Goal: Find specific page/section: Find specific page/section

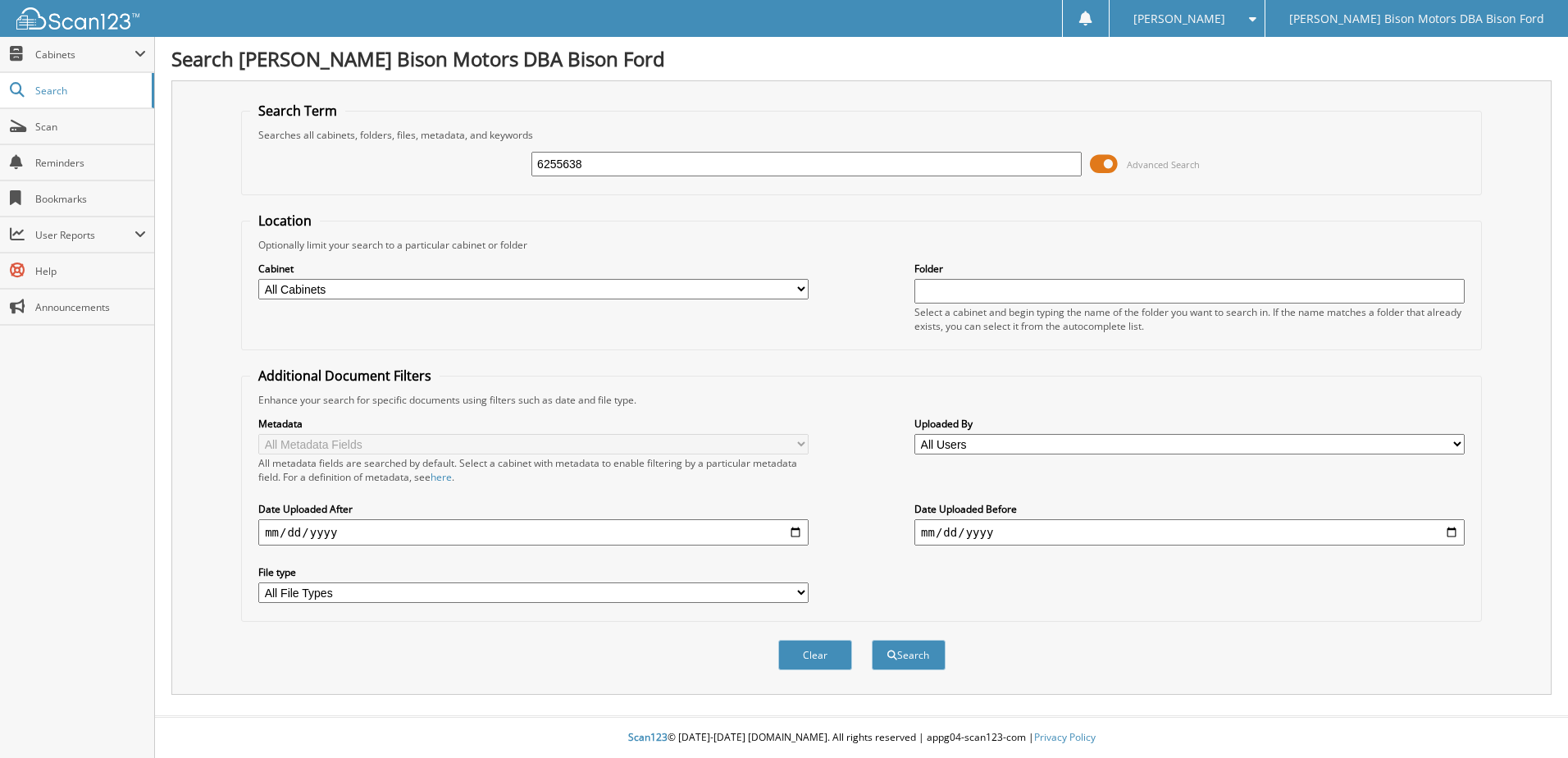
type input "6255638"
click at [872, 640] on button "Search" at bounding box center [909, 655] width 74 height 30
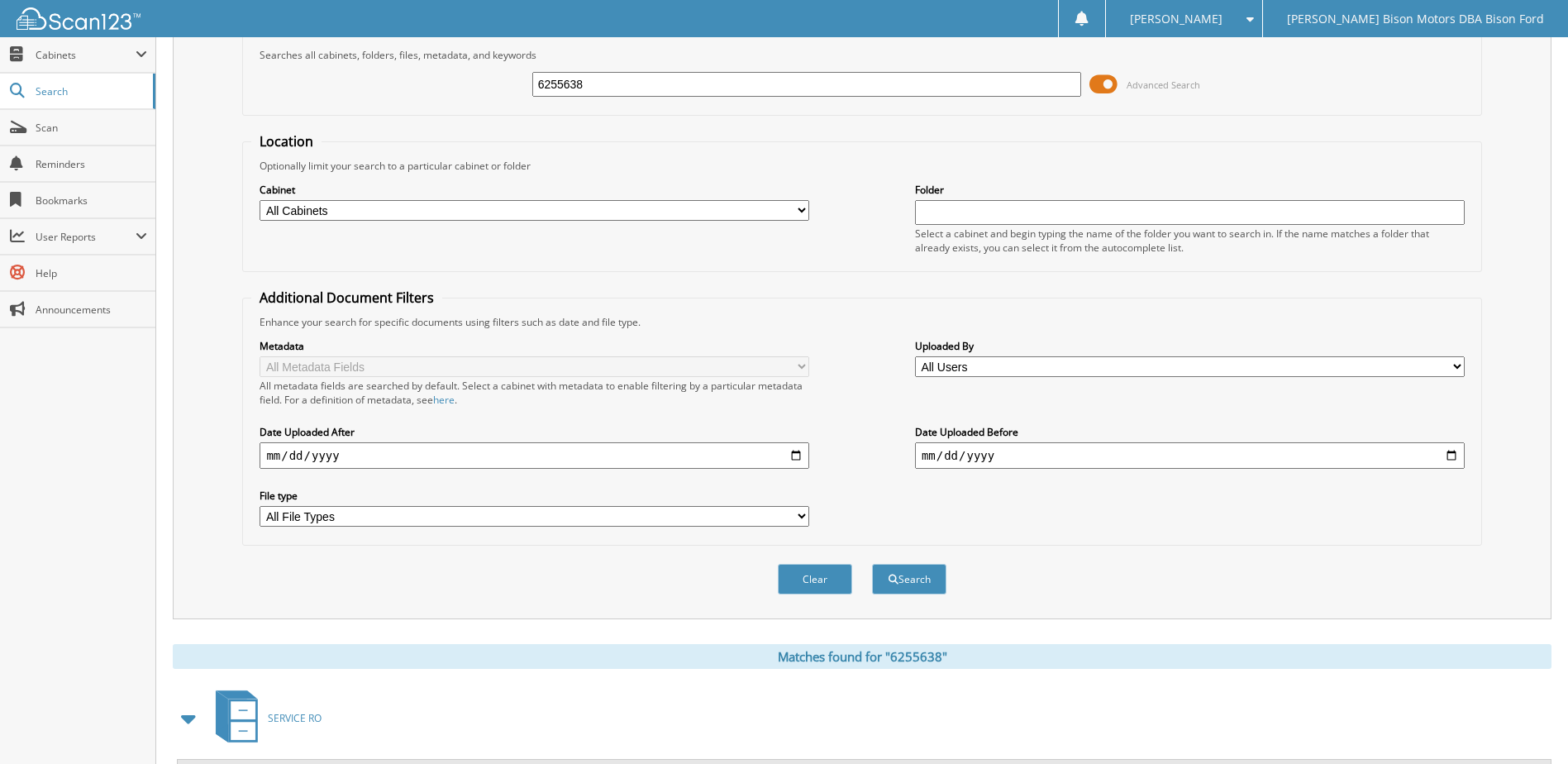
scroll to position [160, 0]
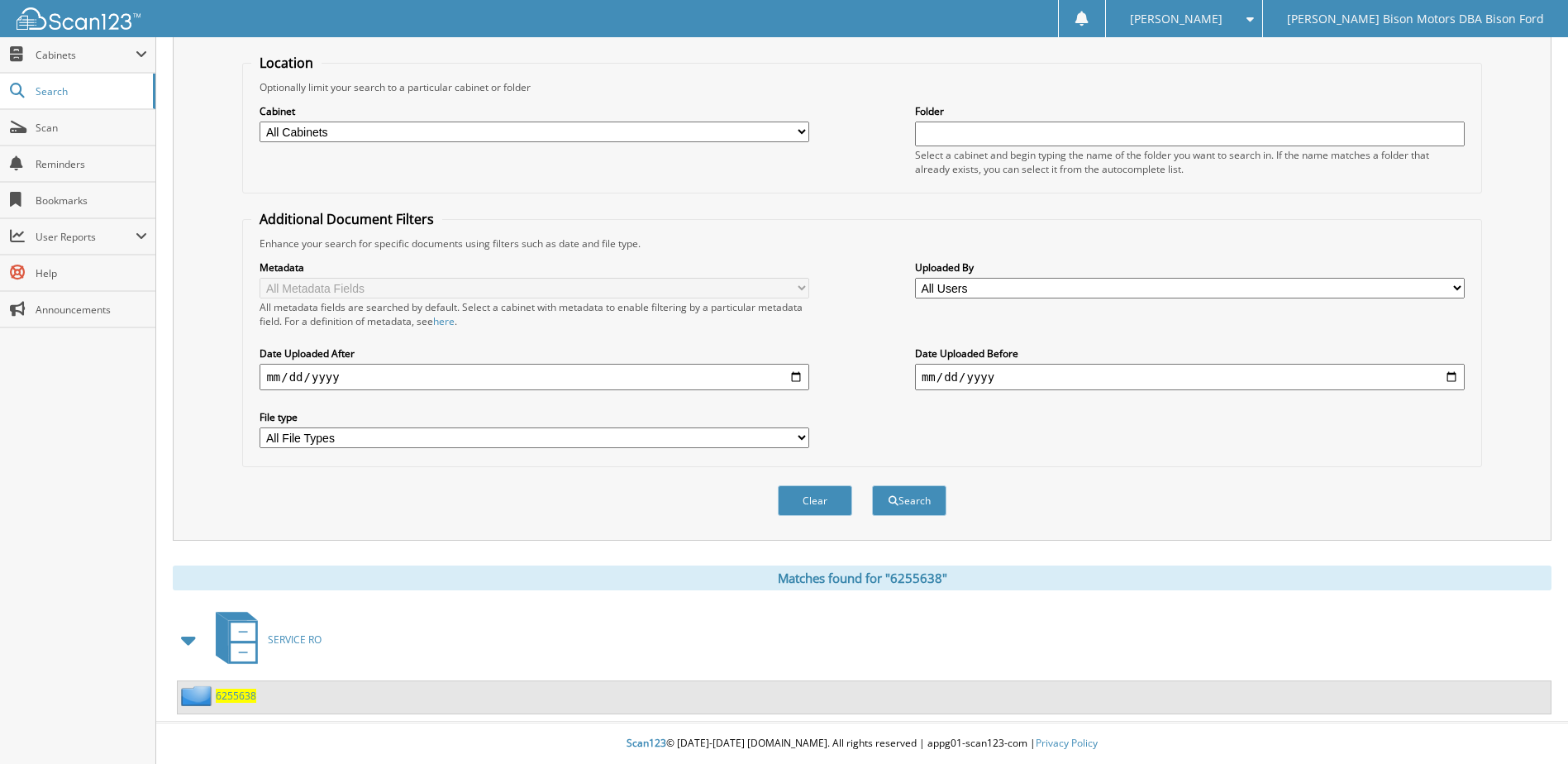
click at [240, 696] on span "6255638" at bounding box center [236, 696] width 41 height 14
